Goal: Transaction & Acquisition: Download file/media

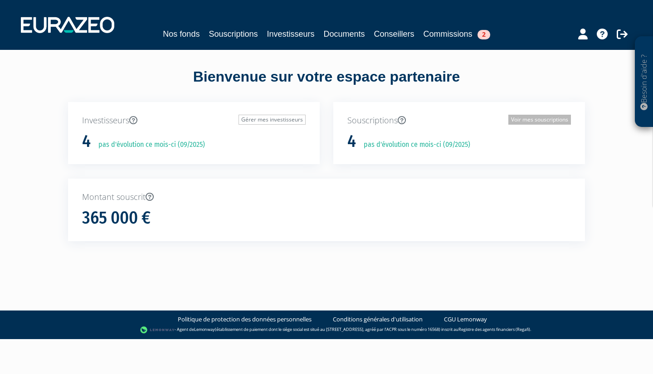
click at [515, 117] on link "Voir mes souscriptions" at bounding box center [539, 120] width 63 height 10
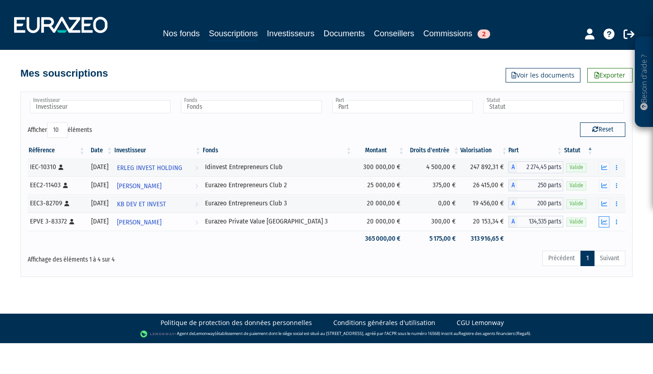
click at [604, 225] on button "button" at bounding box center [604, 221] width 11 height 11
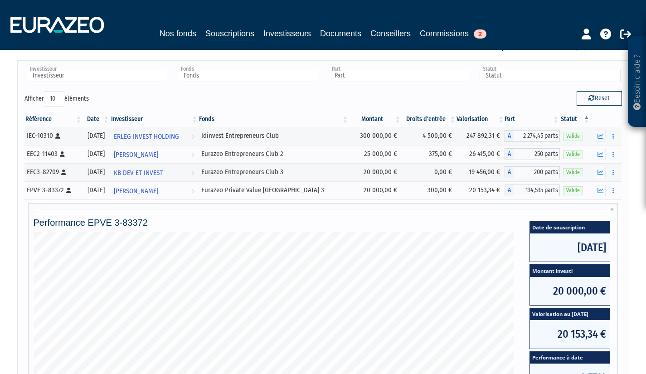
scroll to position [27, 0]
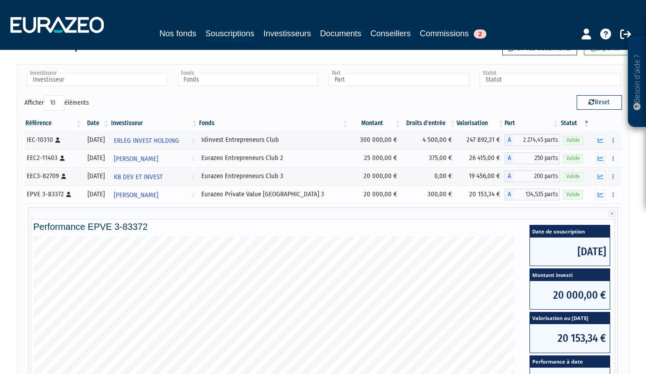
drag, startPoint x: 60, startPoint y: 195, endPoint x: 44, endPoint y: 194, distance: 16.8
click at [44, 194] on div "EPVE 3-83372 [Français] Personne physique" at bounding box center [53, 195] width 53 height 10
drag, startPoint x: 61, startPoint y: 195, endPoint x: 28, endPoint y: 196, distance: 32.7
click at [28, 196] on div "EPVE 3-83372 [Français] Personne physique" at bounding box center [53, 195] width 53 height 10
copy div "EPVE 3-83372"
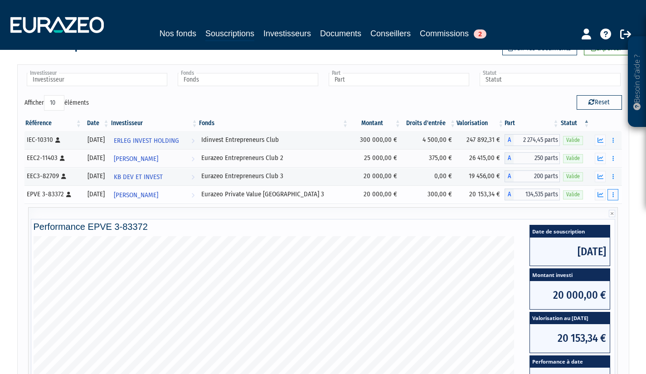
click at [616, 195] on button "button" at bounding box center [613, 194] width 11 height 11
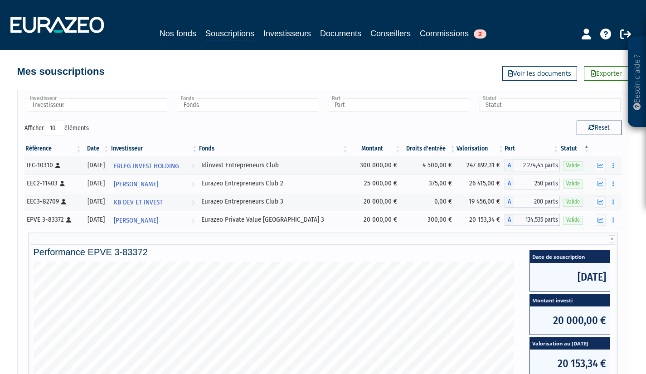
scroll to position [0, 0]
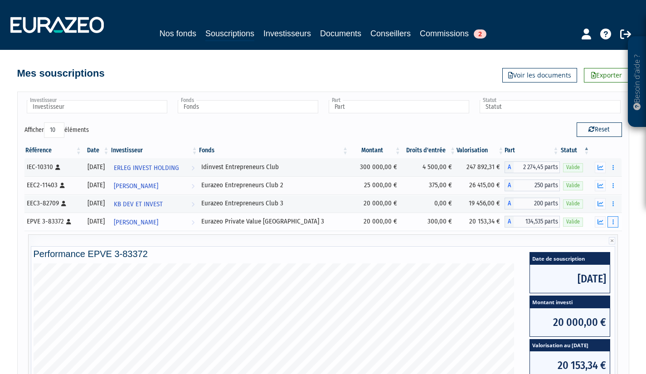
click at [611, 222] on button "button" at bounding box center [613, 221] width 11 height 11
click at [602, 233] on link "Documents" at bounding box center [592, 238] width 45 height 15
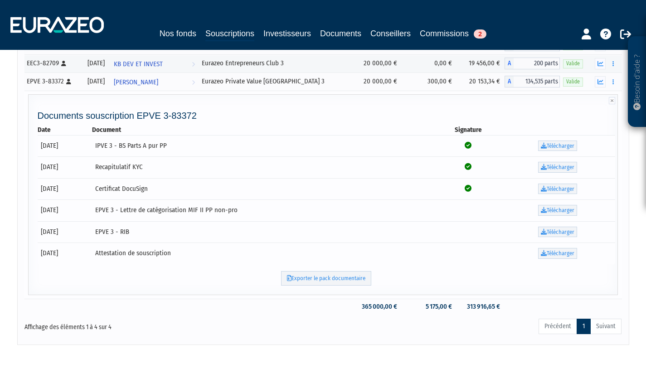
scroll to position [141, 0]
click at [555, 248] on link "Télécharger" at bounding box center [557, 253] width 39 height 11
